Goal: Task Accomplishment & Management: Use online tool/utility

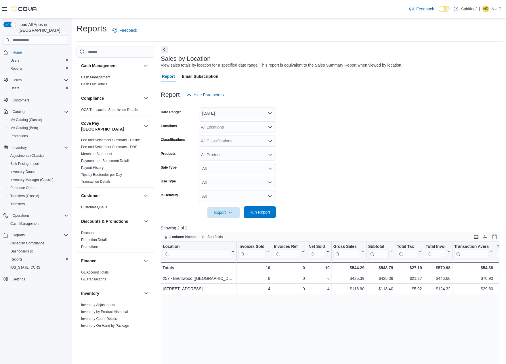
scroll to position [230, 0]
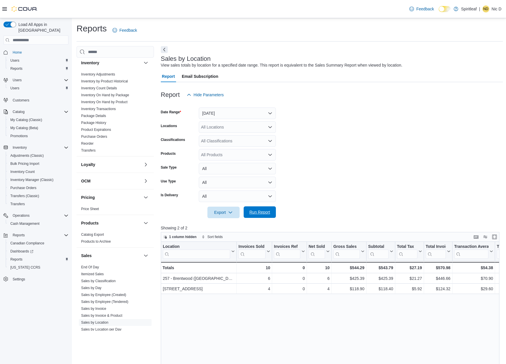
click at [268, 210] on span "Run Report" at bounding box center [260, 212] width 21 height 6
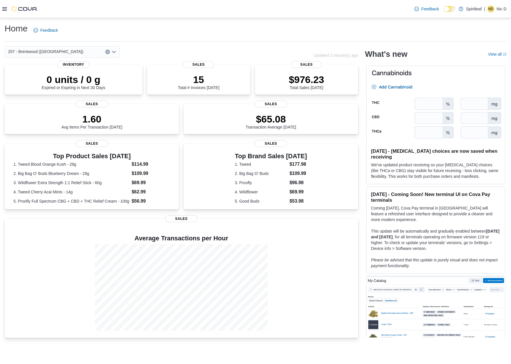
click at [229, 36] on div "Home Feedback" at bounding box center [256, 30] width 502 height 15
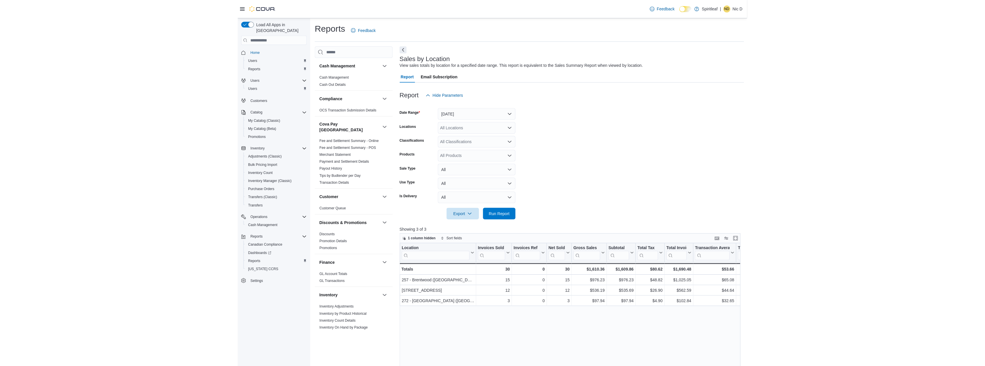
scroll to position [230, 0]
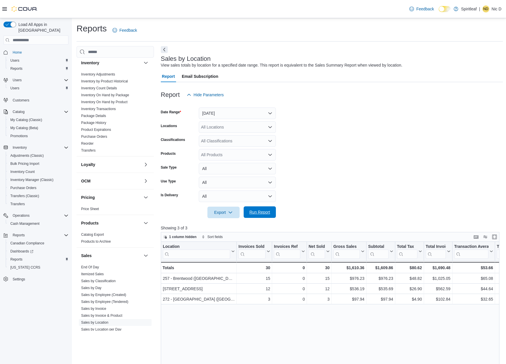
click at [266, 214] on span "Run Report" at bounding box center [260, 212] width 21 height 6
click at [267, 215] on span "Run Report" at bounding box center [260, 212] width 21 height 6
click at [264, 216] on span "Run Report" at bounding box center [259, 212] width 25 height 12
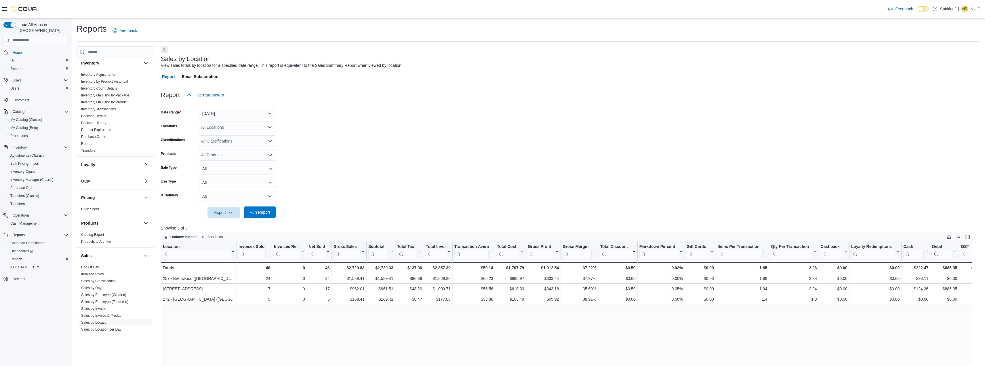
click at [252, 213] on span "Run Report" at bounding box center [260, 212] width 21 height 6
